Goal: Find specific page/section: Find specific page/section

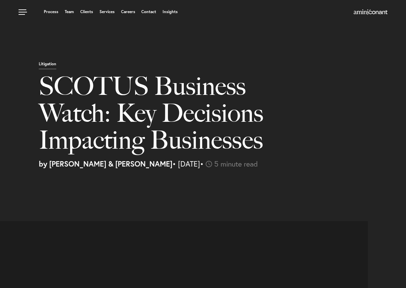
select select "US"
select select "Austin"
select select "Business and Civil Litigation"
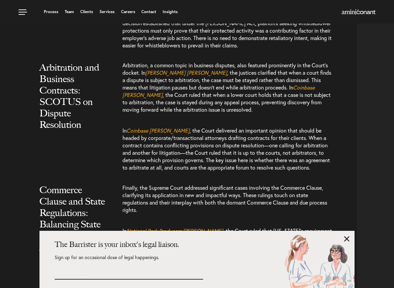
scroll to position [1146, 0]
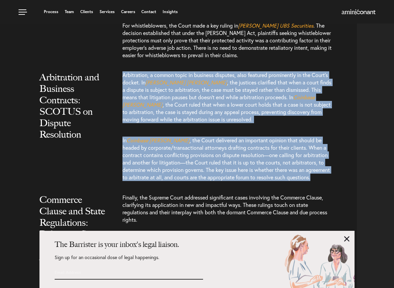
drag, startPoint x: 123, startPoint y: 60, endPoint x: 157, endPoint y: 173, distance: 117.5
click at [157, 173] on div "Arbitration, a common topic in business disputes, also featured prominently in …" at bounding box center [239, 129] width 234 height 117
copy div "Arbitration, a common topic in business disputes, also featured prominently in …"
click at [347, 152] on div "Arbitration, a common topic in business disputes, also featured prominently in …" at bounding box center [239, 129] width 234 height 117
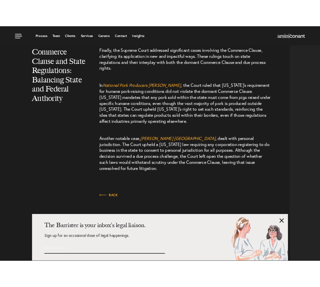
scroll to position [1247, 0]
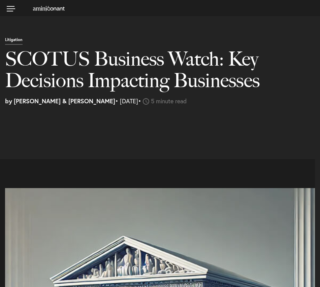
select select "US"
select select "Austin"
select select "Business and Civil Litigation"
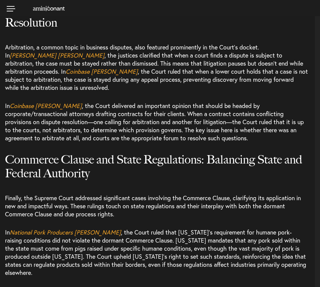
select select "US"
select select "Austin"
select select "Business and Civil Litigation"
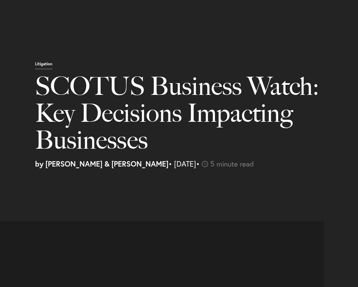
select select "US"
select select "Austin"
select select "Business and Civil Litigation"
